Goal: Navigation & Orientation: Find specific page/section

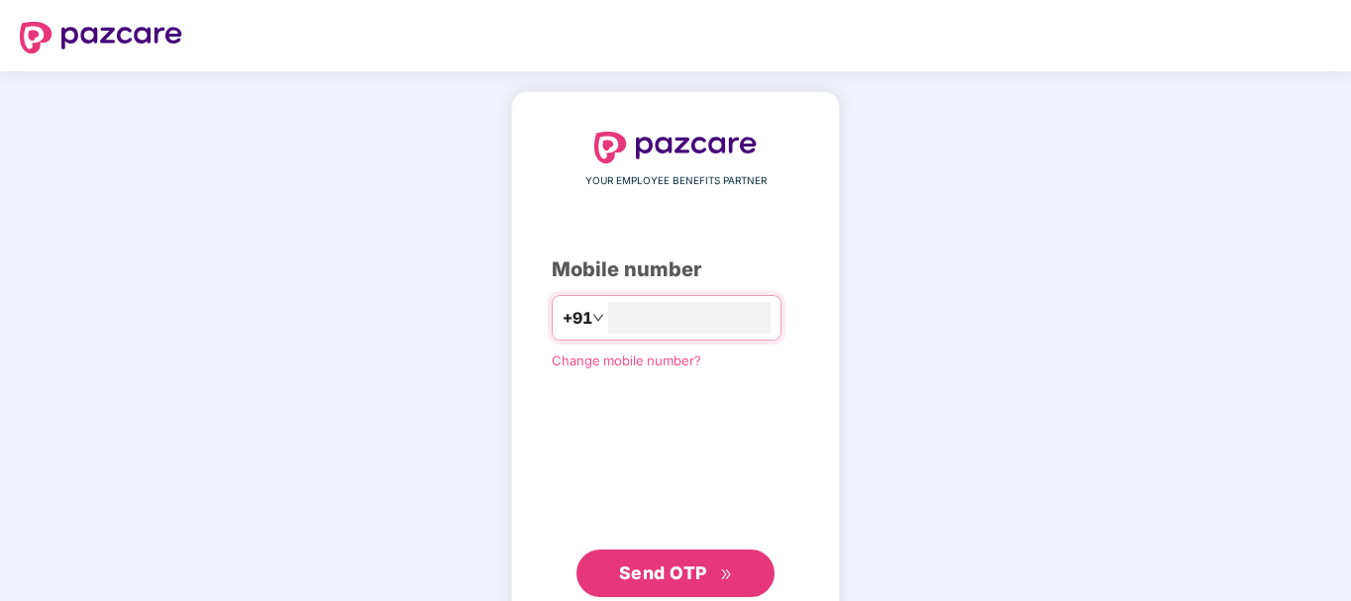
type input "**********"
click at [703, 566] on span "Send OTP" at bounding box center [663, 572] width 88 height 21
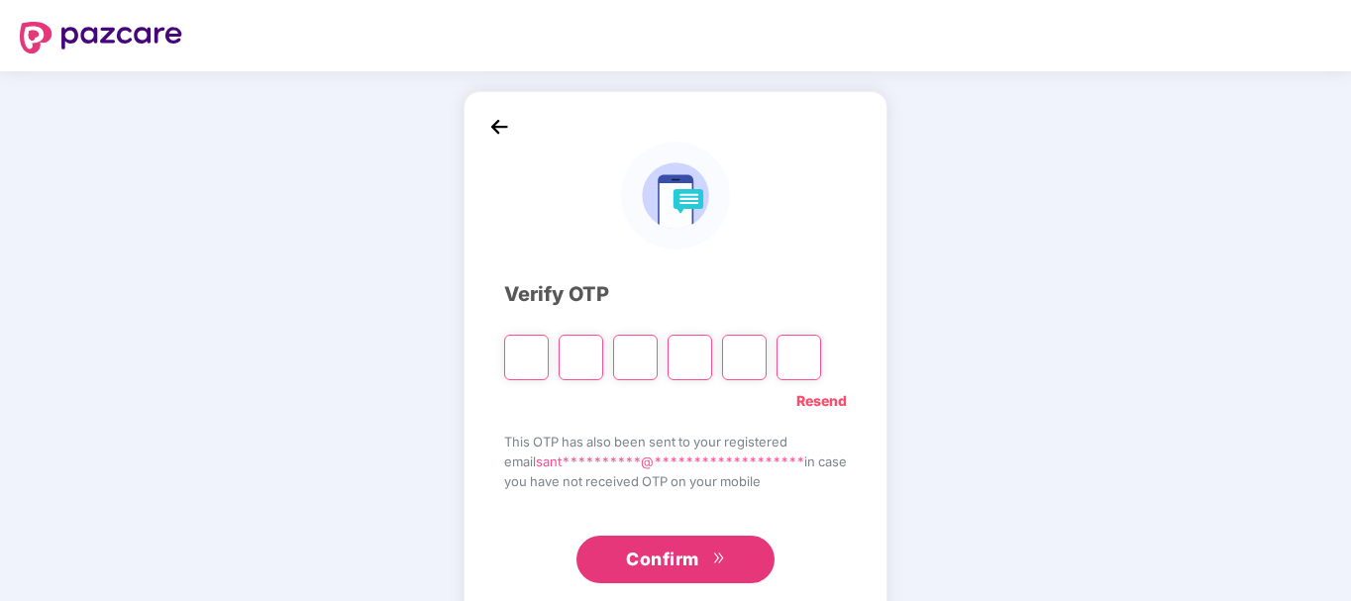
type input "*"
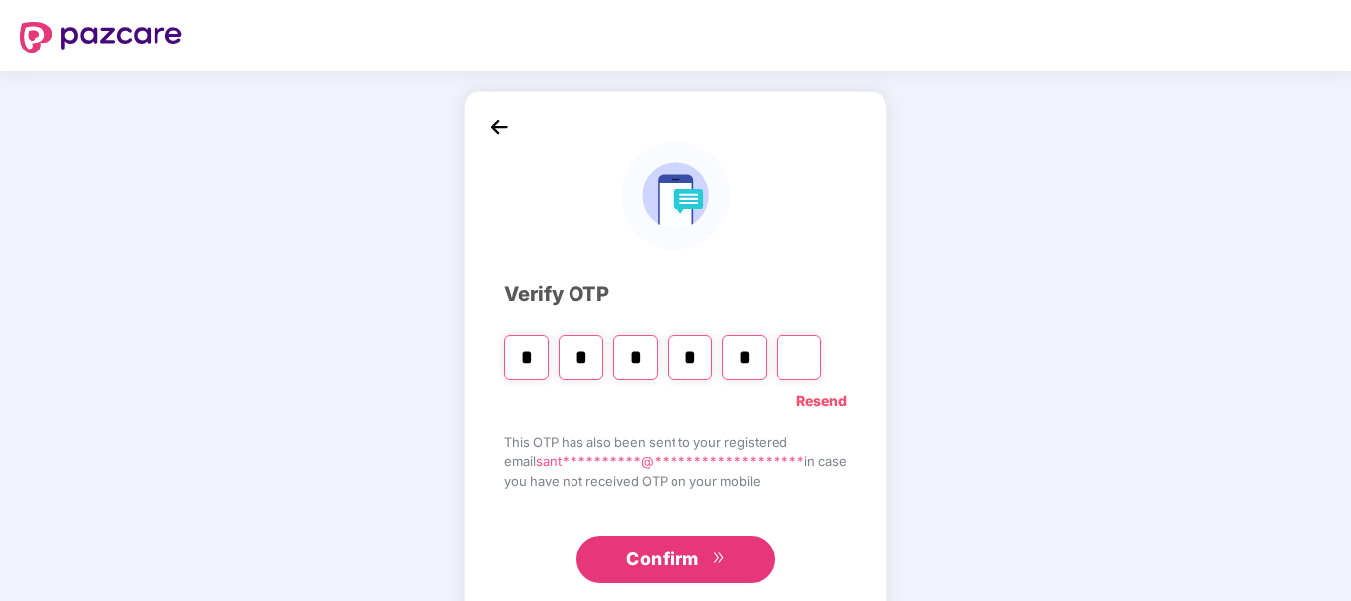
type input "*"
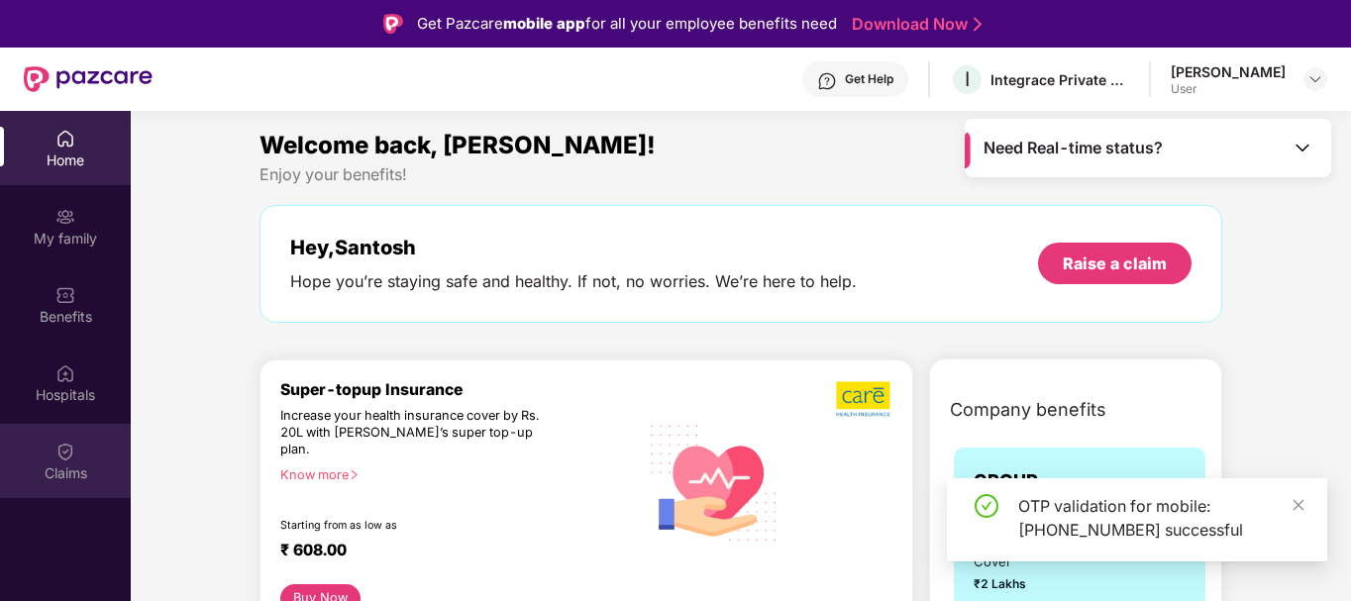
click at [72, 455] on img at bounding box center [65, 452] width 20 height 20
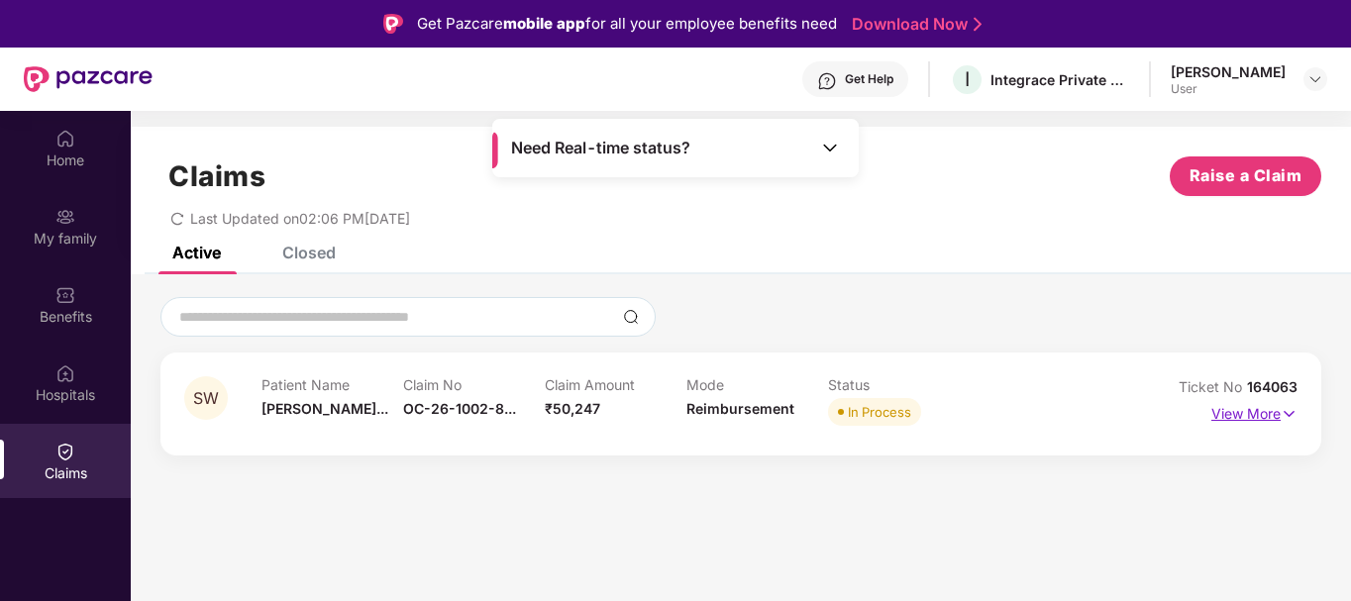
click at [1273, 416] on p "View More" at bounding box center [1254, 411] width 86 height 27
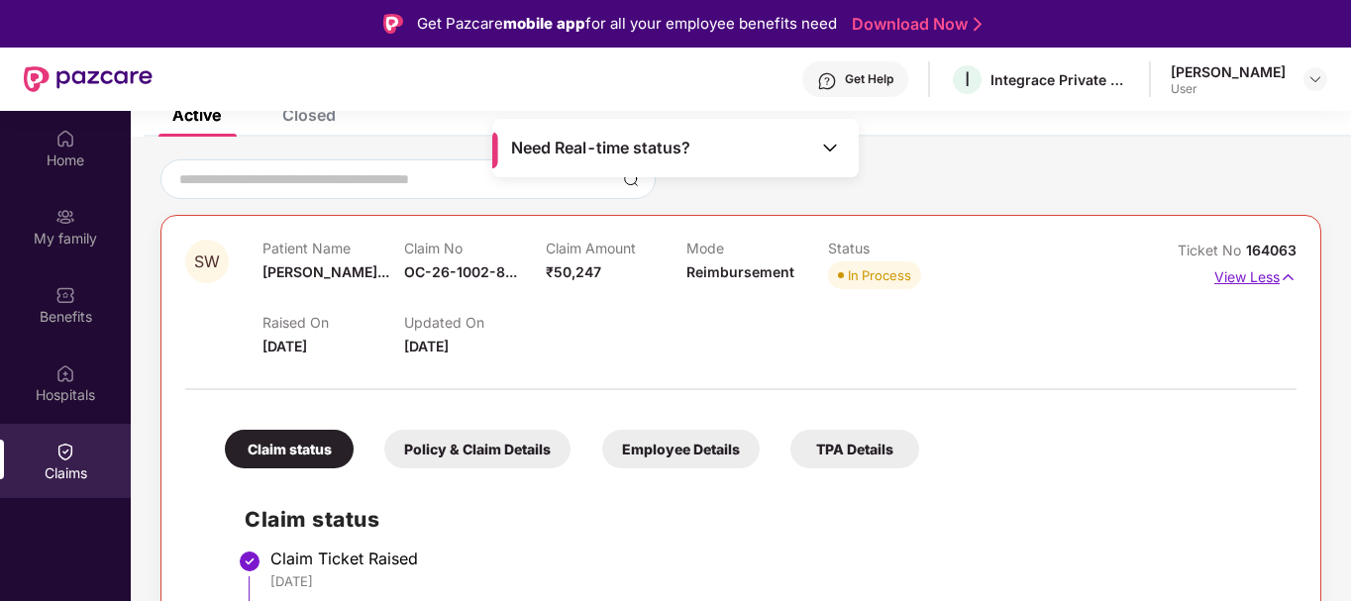
scroll to position [131, 0]
